Goal: Transaction & Acquisition: Book appointment/travel/reservation

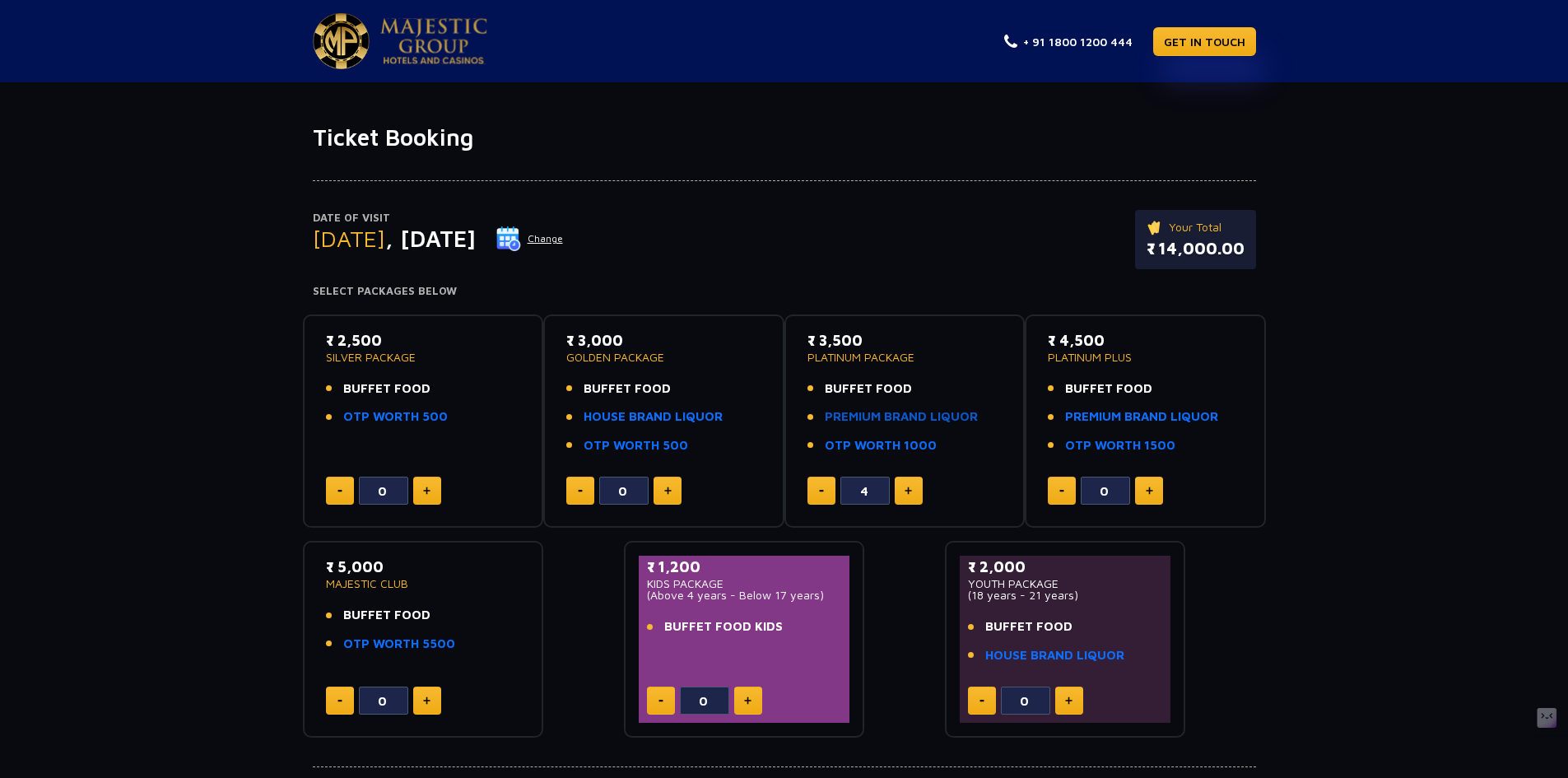
click at [972, 414] on link "PREMIUM BRAND LIQUOR" at bounding box center [901, 417] width 153 height 19
click at [886, 412] on link "PREMIUM BRAND LIQUOR" at bounding box center [901, 417] width 153 height 19
drag, startPoint x: 810, startPoint y: 357, endPoint x: 897, endPoint y: 356, distance: 87.0
click at [897, 356] on p "PLATINUM PACKAGE" at bounding box center [905, 357] width 195 height 12
click at [906, 362] on p "PLATINUM PACKAGE" at bounding box center [905, 357] width 195 height 12
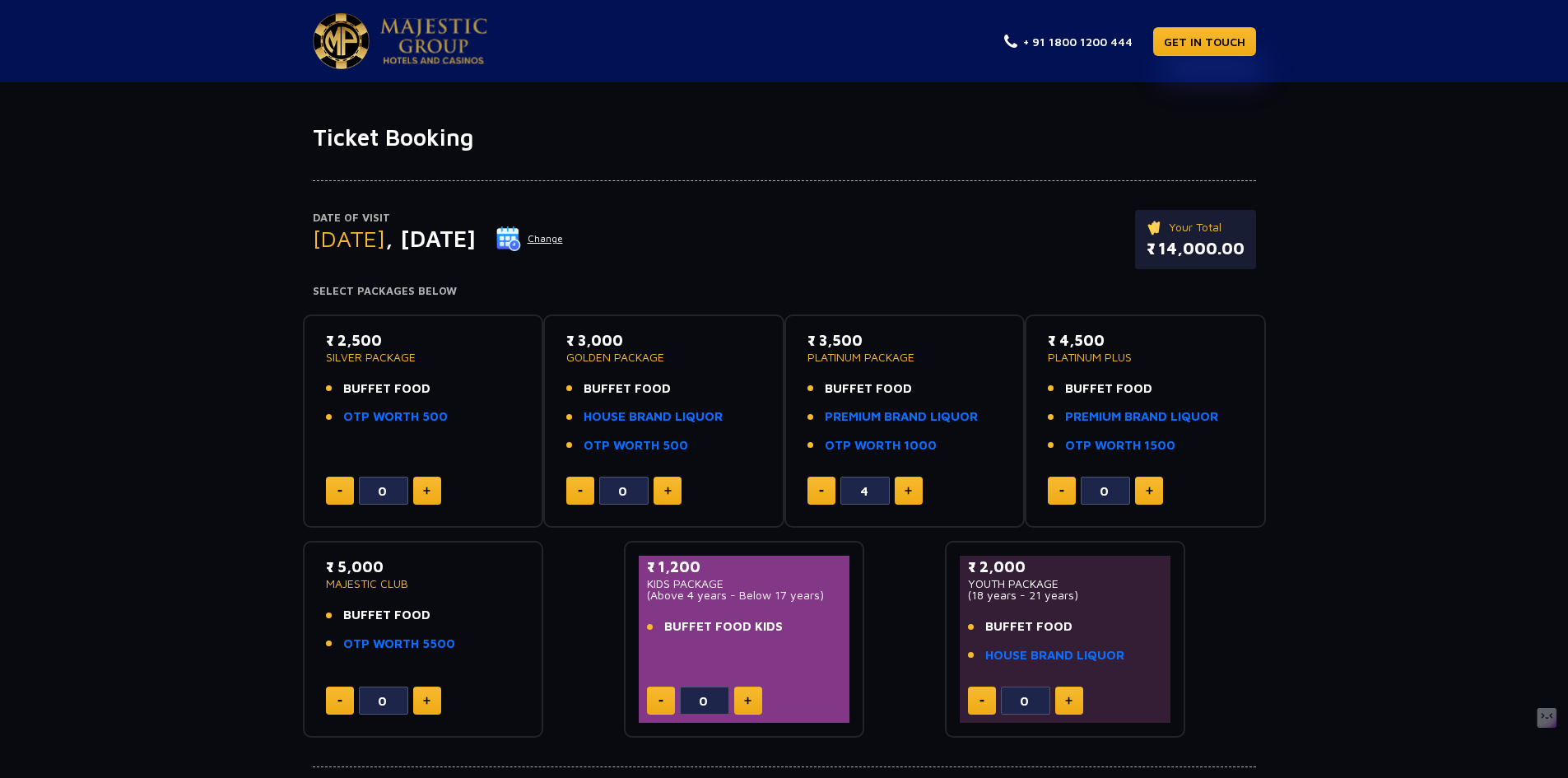
click at [939, 362] on p "PLATINUM PACKAGE" at bounding box center [905, 357] width 195 height 12
